Goal: Find specific page/section: Find specific page/section

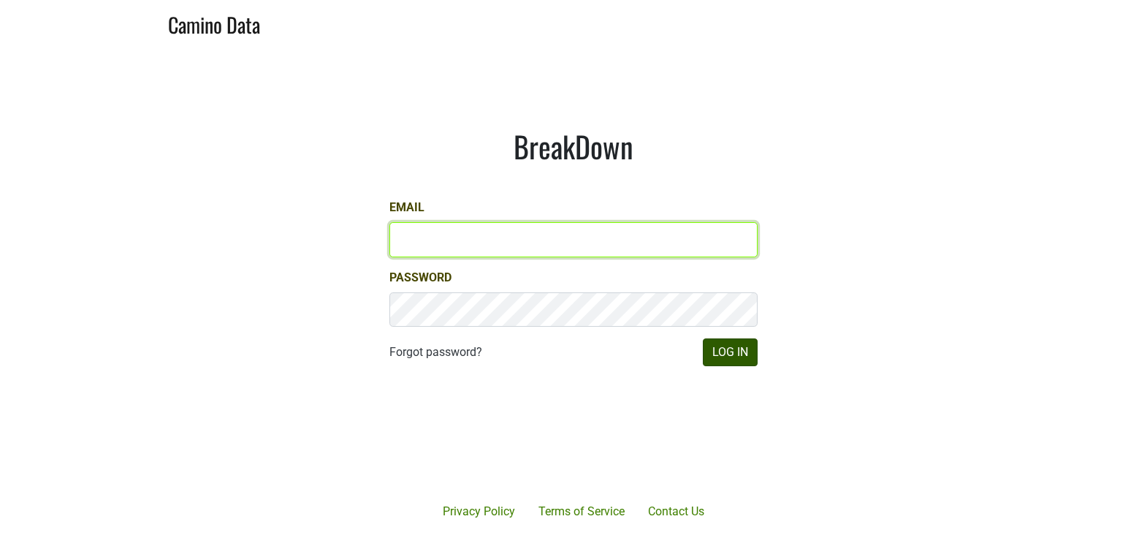
type input "[EMAIL_ADDRESS][DOMAIN_NAME]"
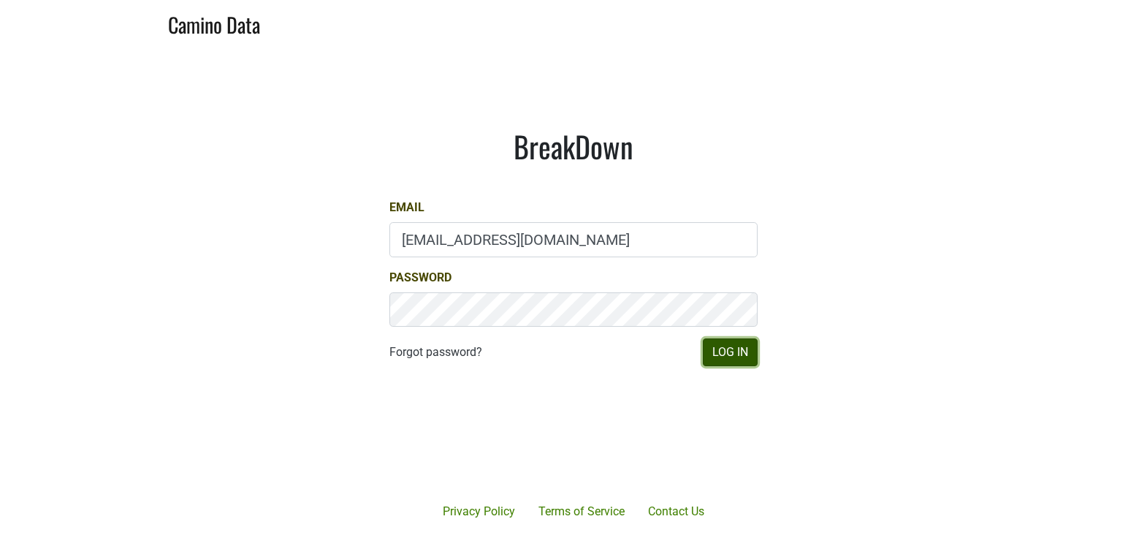
click at [730, 353] on button "Log In" at bounding box center [730, 352] width 55 height 28
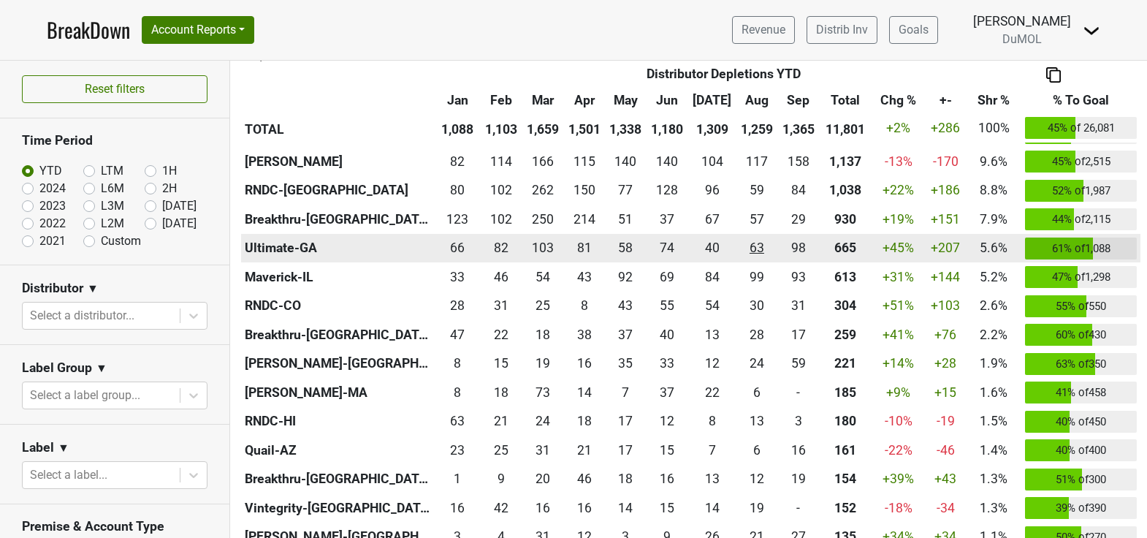
scroll to position [442, 0]
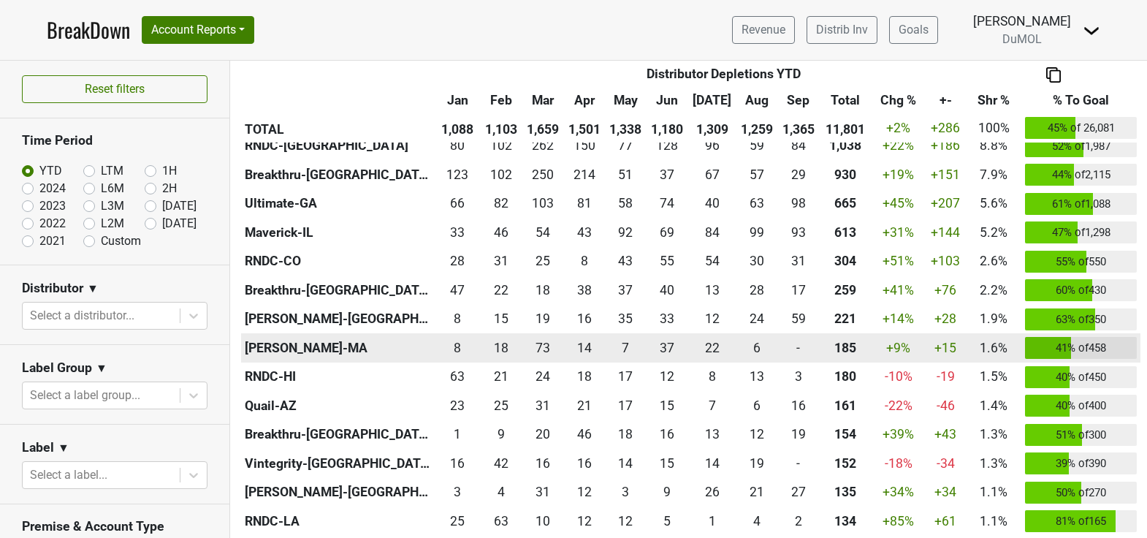
click at [797, 348] on div "0 -" at bounding box center [798, 347] width 34 height 19
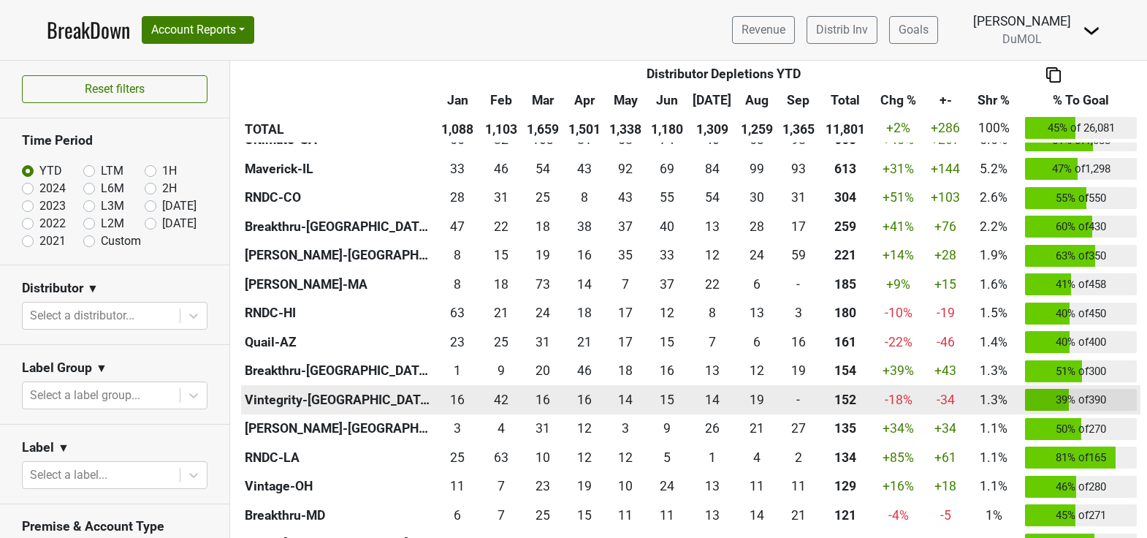
scroll to position [0, 0]
